Goal: Information Seeking & Learning: Learn about a topic

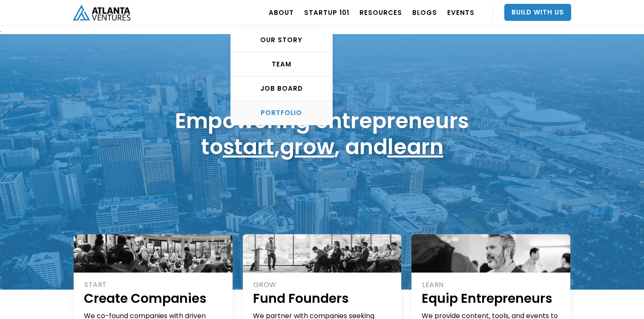
click at [309, 115] on div "PORTFOLIO" at bounding box center [281, 113] width 101 height 9
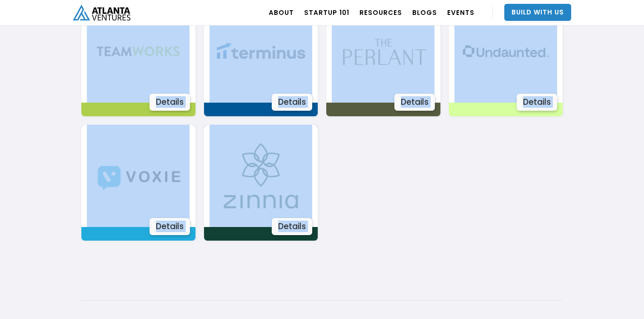
scroll to position [1668, 0]
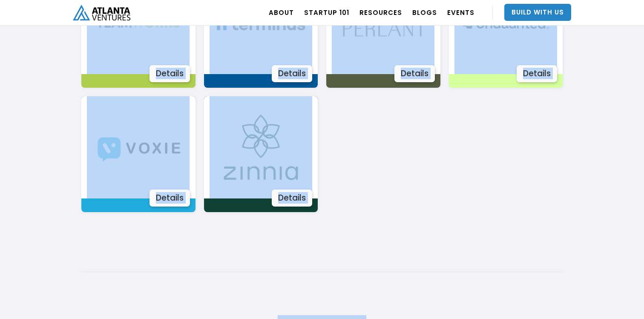
drag, startPoint x: 52, startPoint y: 105, endPoint x: 457, endPoint y: 252, distance: 430.1
click at [457, 252] on body ". Loading. . . ABOUT OUR STORY TEAM Job Board PORTFOLIO Startup 101 RESOURCES T…" at bounding box center [322, 154] width 644 height 3645
copy div "Details AdPipe The #1 motion-first marketing platform! You already have everyth…"
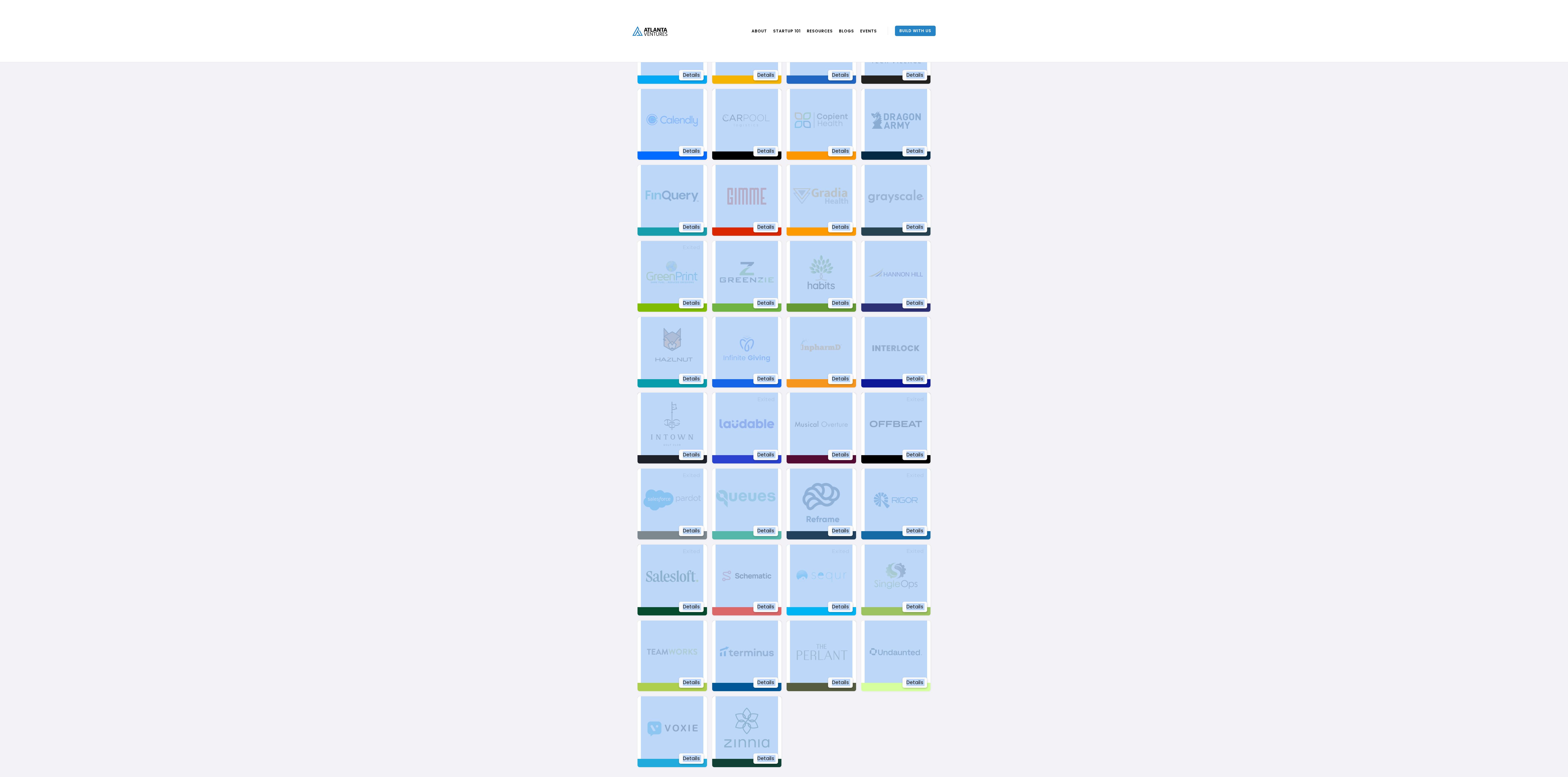
click at [392, 194] on body ". Loading. . . ABOUT OUR STORY TEAM Job Board PORTFOLIO Startup 101 RESOURCES T…" at bounding box center [784, 747] width 1568 height 2342
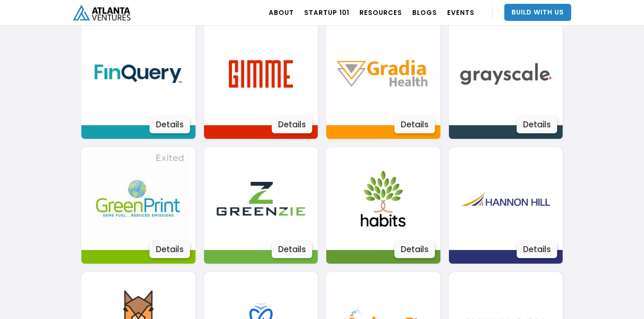
scroll to position [868, 0]
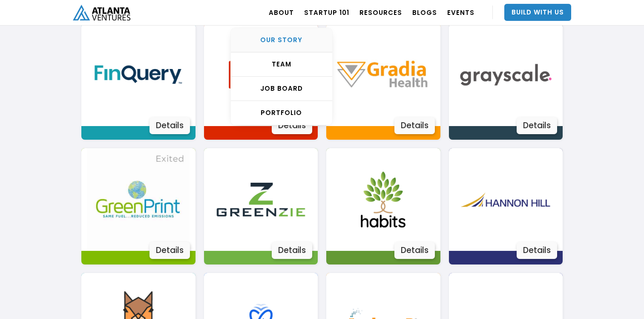
click at [302, 43] on div "OUR STORY" at bounding box center [281, 40] width 101 height 9
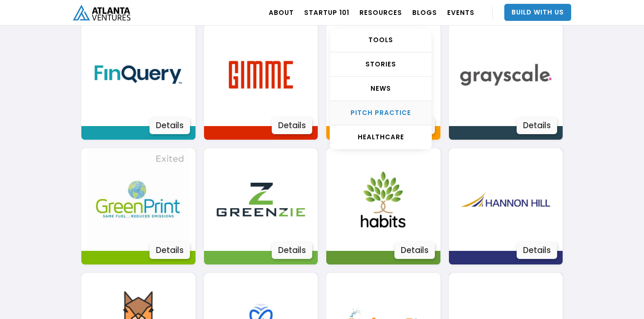
click at [406, 122] on link "Pitch Practice" at bounding box center [380, 113] width 101 height 24
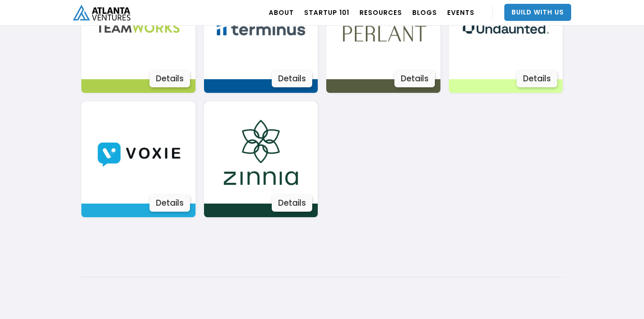
scroll to position [1486, 0]
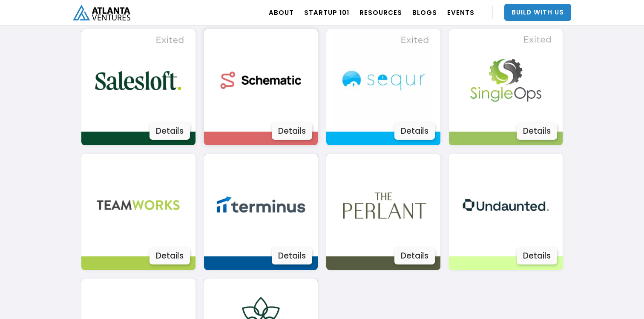
click at [296, 106] on img at bounding box center [261, 80] width 103 height 103
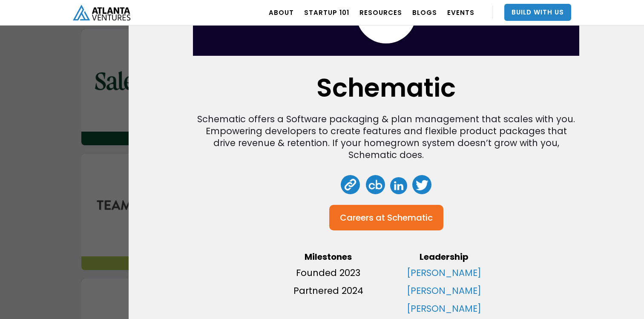
scroll to position [96, 0]
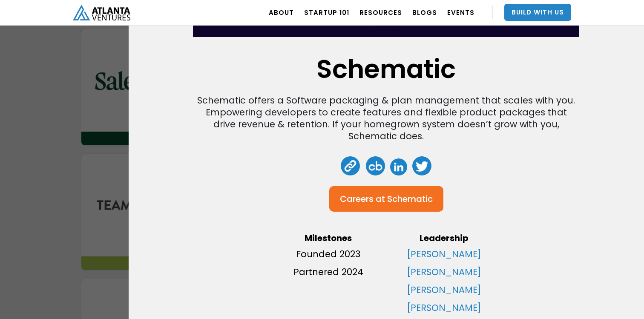
click at [65, 159] on div "Schematic Schematic offers a Software packaging & plan management that scales w…" at bounding box center [322, 159] width 644 height 319
click at [53, 167] on div "Schematic Schematic offers a Software packaging & plan management that scales w…" at bounding box center [322, 159] width 644 height 319
click at [46, 181] on div "Schematic Schematic offers a Software packaging & plan management that scales w…" at bounding box center [322, 159] width 644 height 319
click at [79, 180] on div "Schematic Schematic offers a Software packaging & plan management that scales w…" at bounding box center [322, 159] width 644 height 319
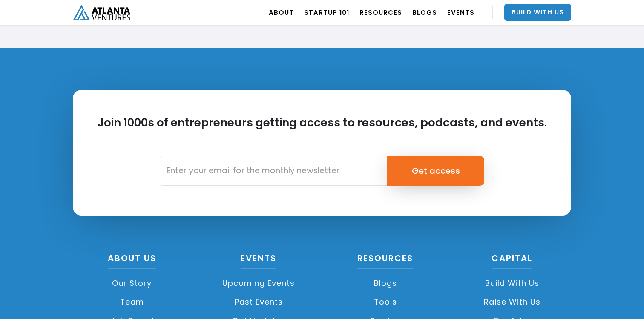
scroll to position [2051, 0]
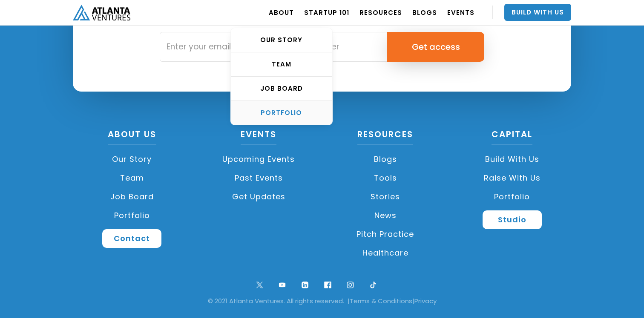
click at [302, 107] on link "PORTFOLIO" at bounding box center [281, 113] width 101 height 24
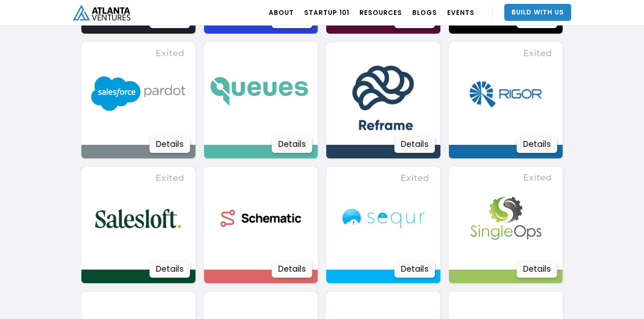
scroll to position [1354, 0]
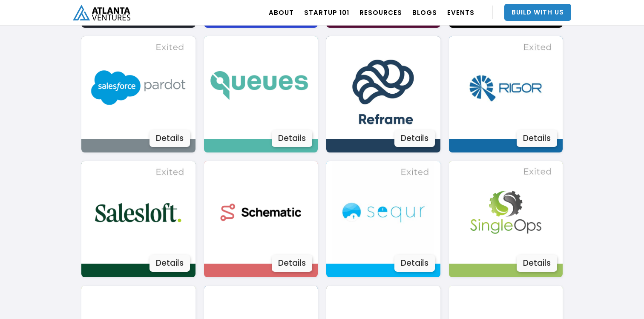
click at [302, 107] on img at bounding box center [261, 87] width 103 height 103
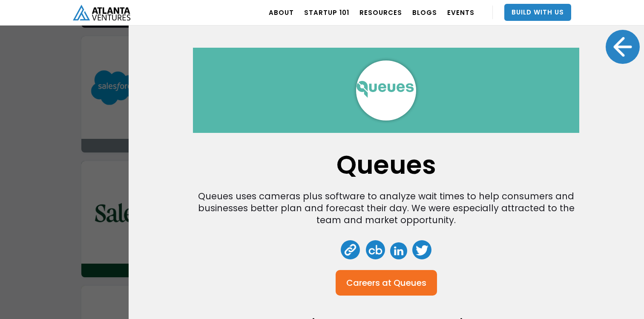
click at [100, 152] on div "Queues Queues uses cameras plus software to analyze wait times to help consumer…" at bounding box center [322, 159] width 644 height 319
click at [613, 46] on div at bounding box center [623, 47] width 34 height 34
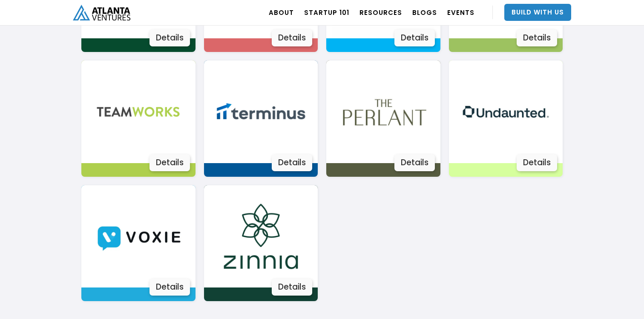
scroll to position [1574, 0]
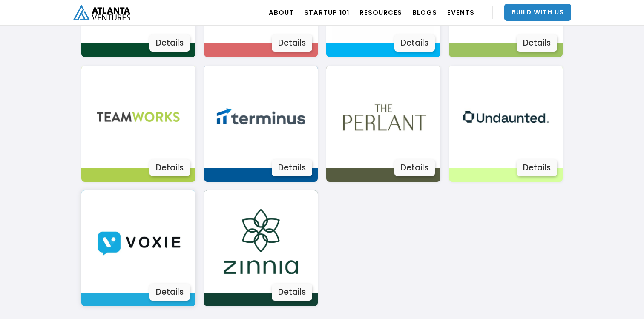
click at [155, 264] on img at bounding box center [138, 241] width 103 height 103
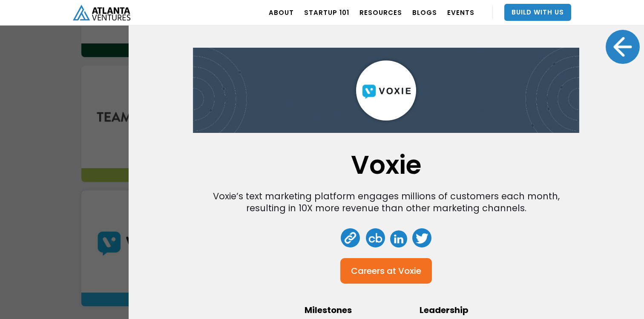
click at [375, 272] on div "Careers at" at bounding box center [373, 271] width 45 height 9
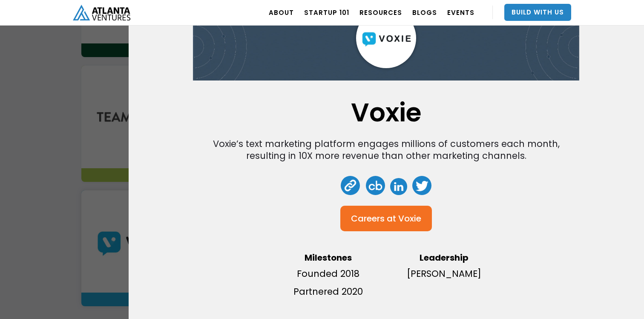
scroll to position [55, 0]
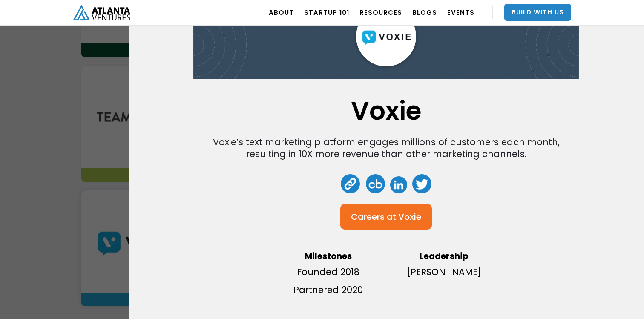
click at [355, 181] on link at bounding box center [350, 183] width 19 height 19
